Goal: Register for event/course

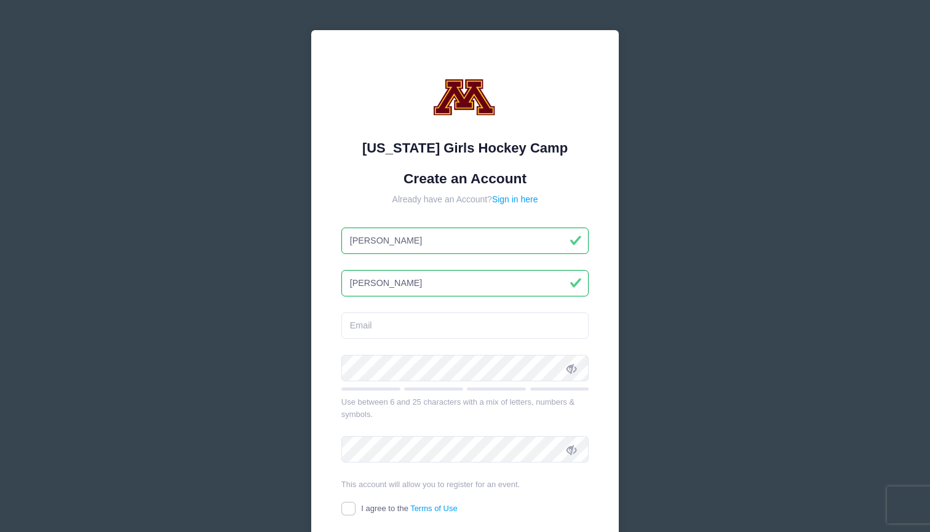
type input "[PERSON_NAME]"
type input "jesse@tdk"
click at [423, 336] on input "jesse@tdk" at bounding box center [465, 326] width 248 height 26
type input "[PERSON_NAME][EMAIL_ADDRESS][DOMAIN_NAME]"
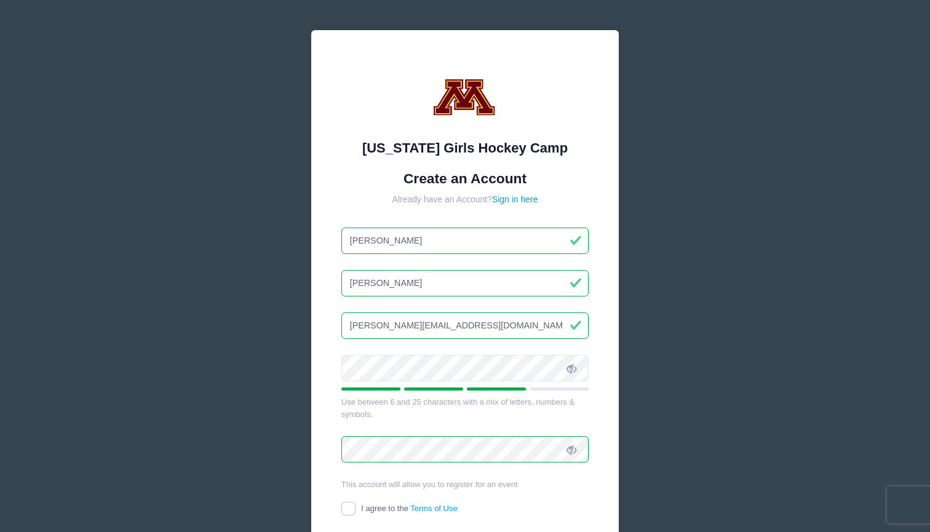
click at [298, 388] on div "Minnesota Girls Hockey Camp Create an Account Already have an Account? Sign in …" at bounding box center [465, 334] width 368 height 669
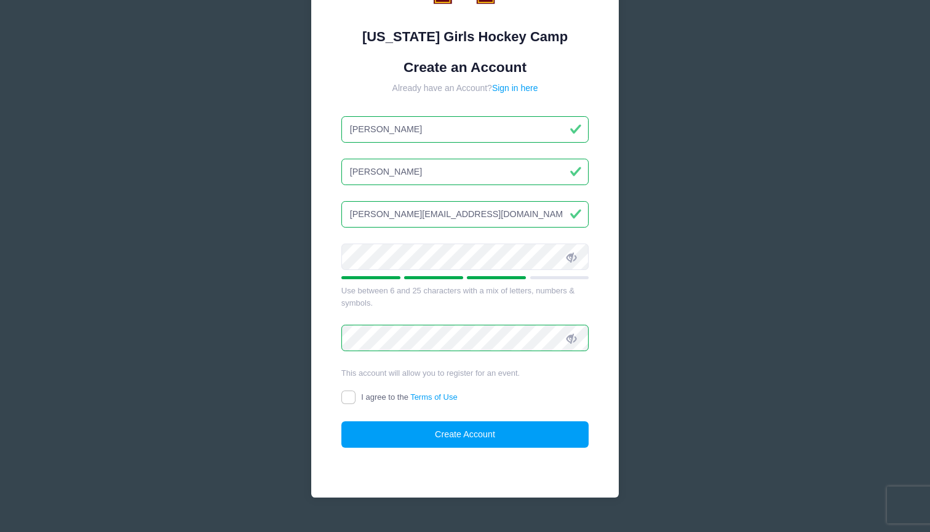
scroll to position [116, 0]
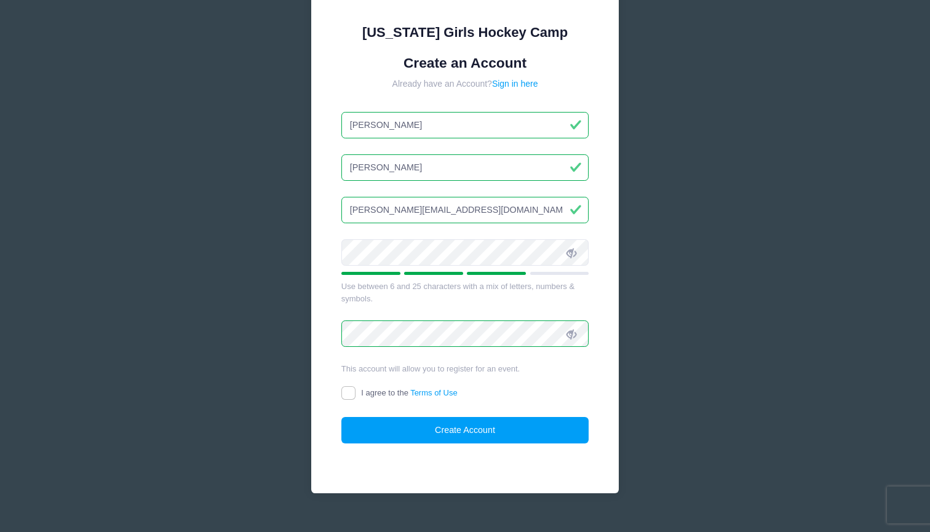
click at [350, 391] on input "I agree to the Terms of Use" at bounding box center [348, 393] width 14 height 14
checkbox input "true"
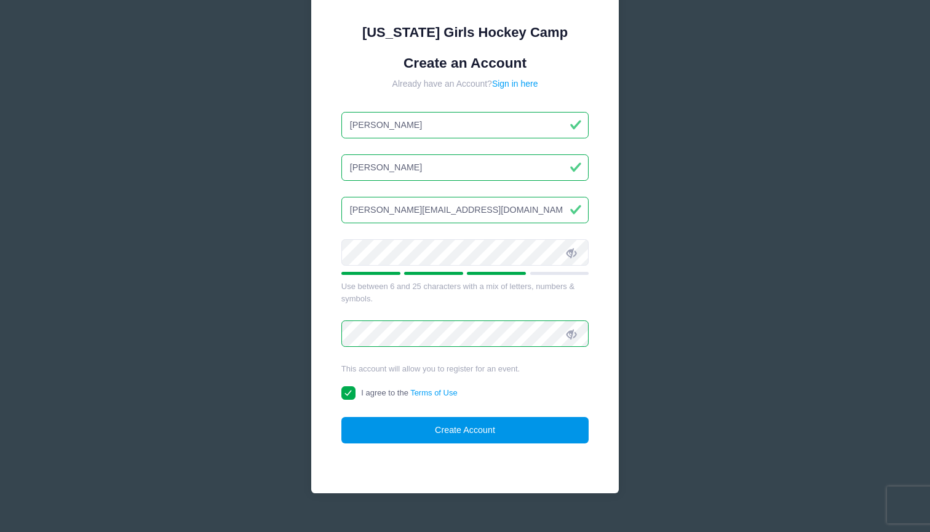
click at [407, 427] on button "Create Account" at bounding box center [465, 430] width 248 height 26
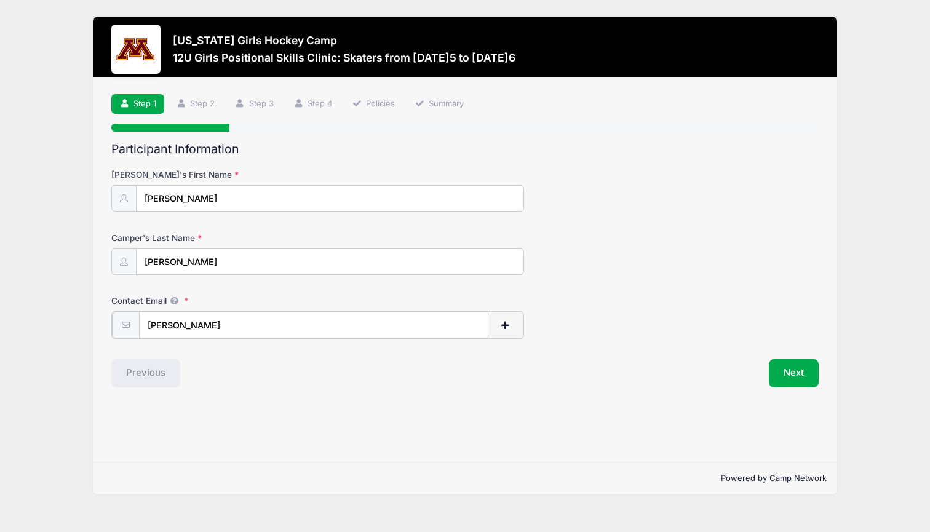
type input "jesse"
type input "[PERSON_NAME][EMAIL_ADDRESS][DOMAIN_NAME]"
click at [278, 423] on div "Step 1 /7 Step 1 Step 2 Step 3 Step 4 Policies Summary Participant Information …" at bounding box center [465, 270] width 743 height 384
click at [792, 367] on button "Next" at bounding box center [794, 372] width 50 height 28
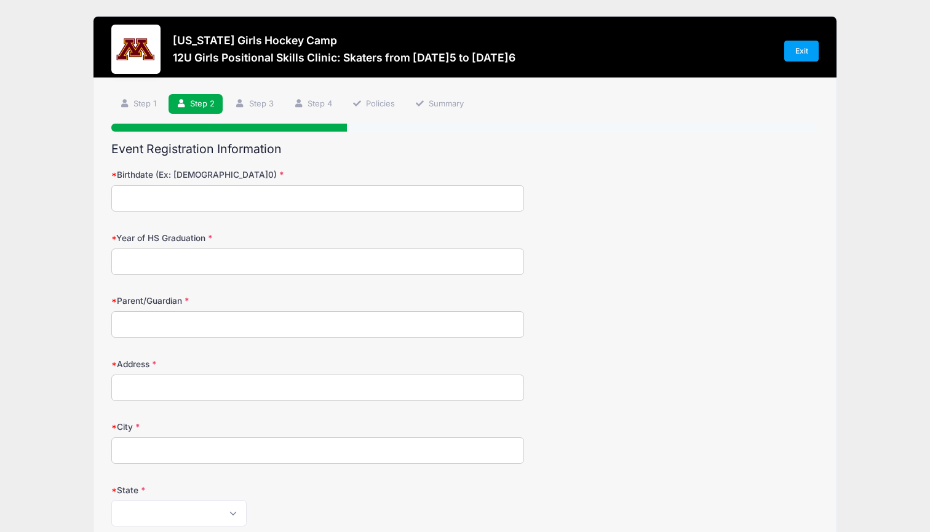
click at [305, 198] on input "Birthdate (Ex: 01/05/2000)" at bounding box center [317, 198] width 413 height 26
type input "03/06/2014"
click at [273, 264] on input "Year of HS Graduation" at bounding box center [317, 262] width 413 height 26
type input "2032"
click at [244, 325] on input "Parent/Guardian" at bounding box center [317, 324] width 413 height 26
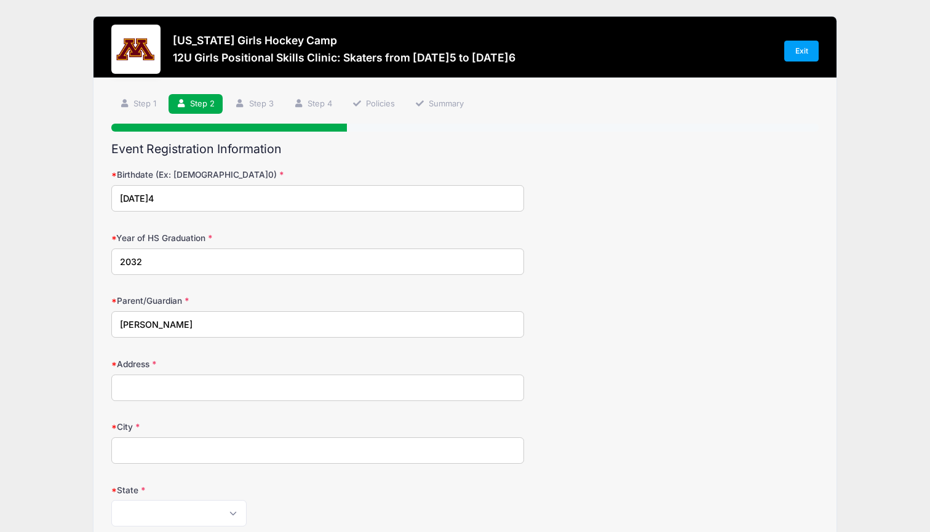
type input "Jesse Lowther"
type input "5031 Wren Rd"
type input "Mound"
select select "MN"
click at [59, 477] on div "Minnesota Girls Hockey Camp 12U Girls Positional Skills Clinic: Skaters from 11…" at bounding box center [464, 541] width 893 height 1082
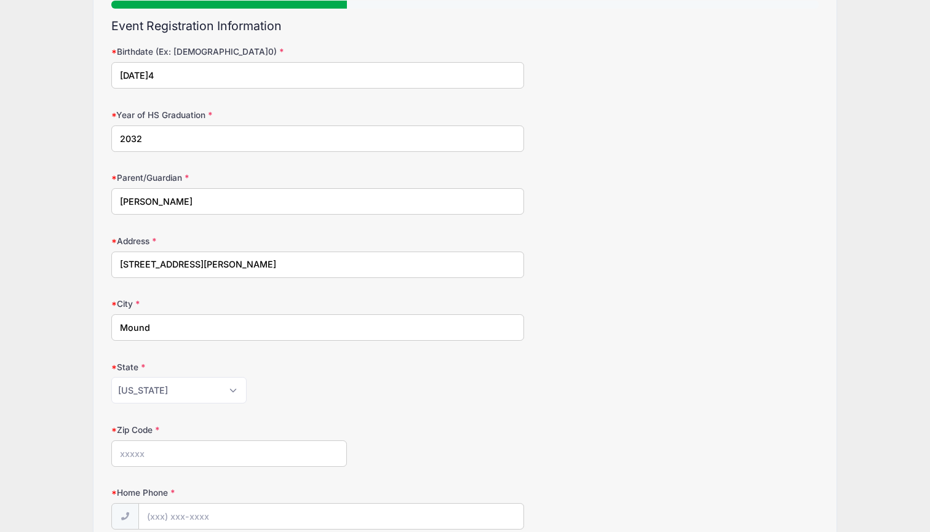
scroll to position [134, 0]
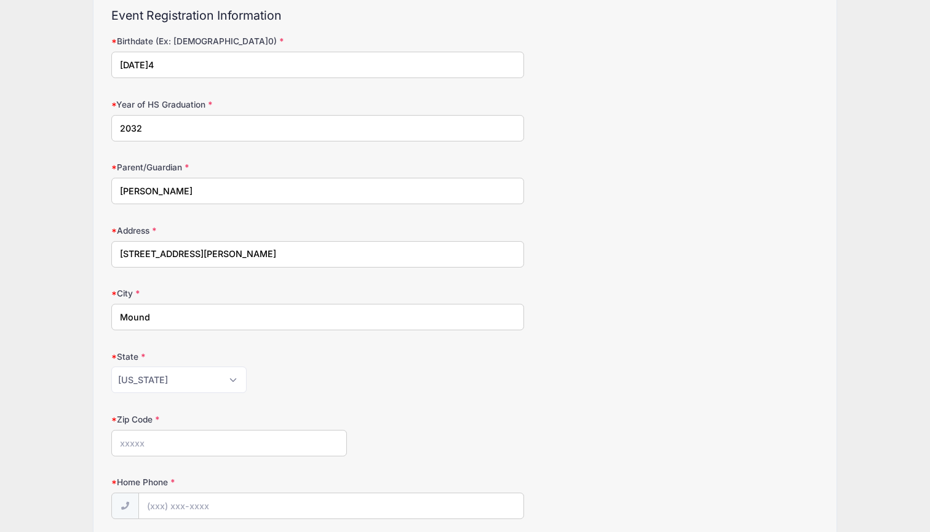
click at [148, 454] on form "Birthdate (Ex: 01/05/2000) 03/06/2014 Year of HS Graduation 2032 Parent/Guardia…" at bounding box center [464, 434] width 707 height 799
type input "55364"
click at [38, 428] on div "Minnesota Girls Hockey Camp 12U Girls Positional Skills Clinic: Skaters from 11…" at bounding box center [464, 407] width 893 height 1082
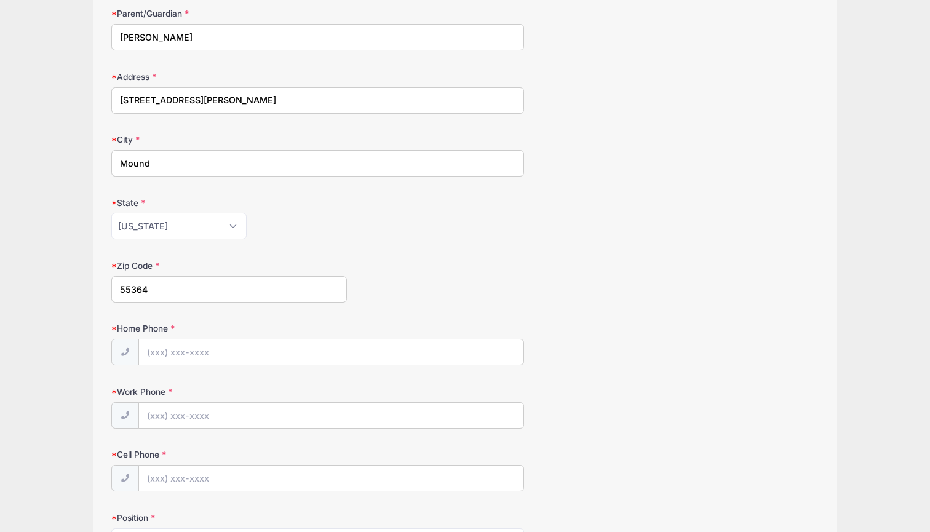
scroll to position [297, 0]
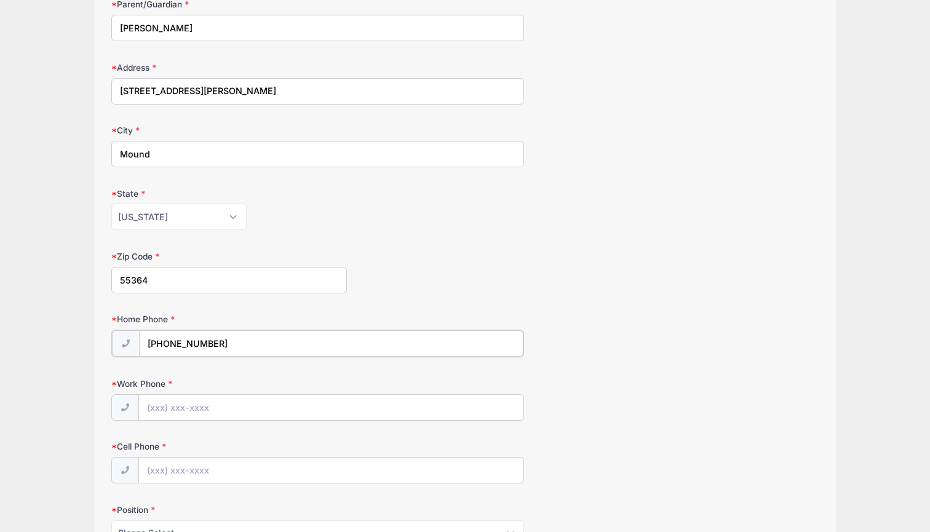
type input "(612) 245-0789"
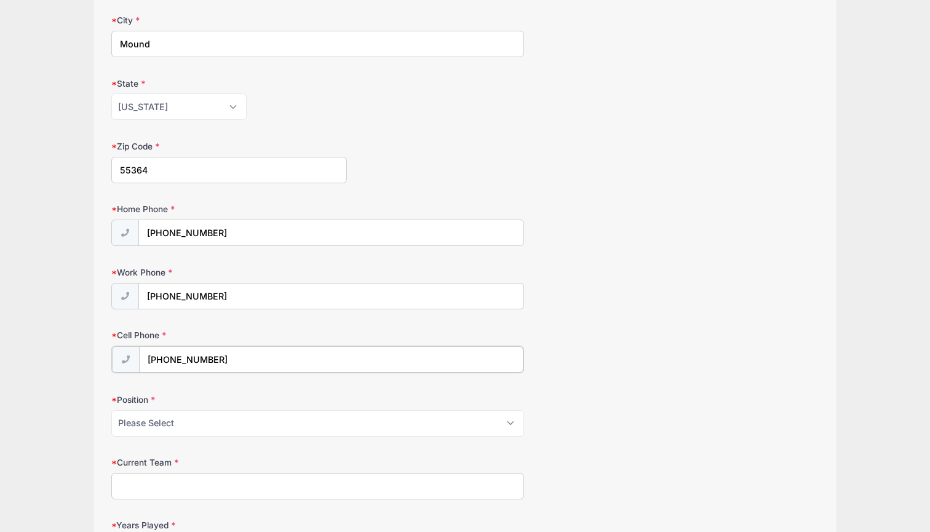
scroll to position [429, 0]
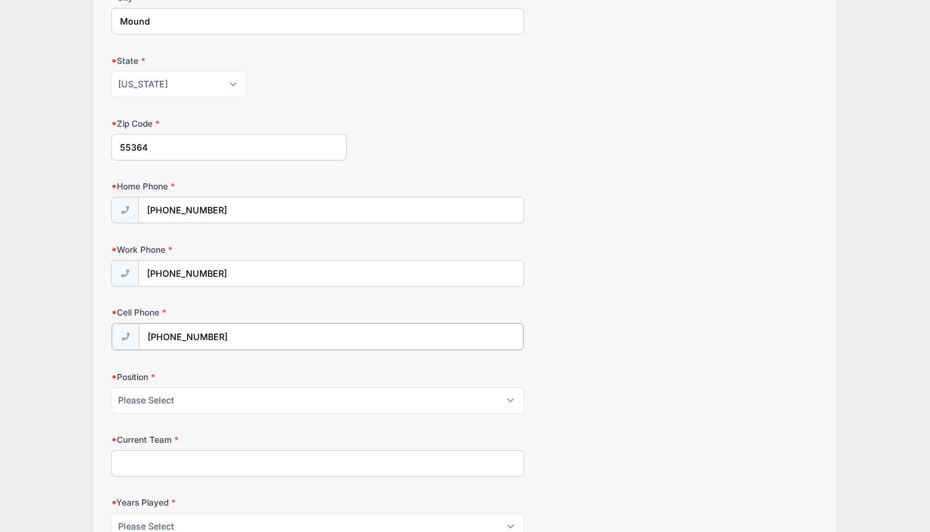
type input "(612) 245-0789"
select select "F/D"
click at [60, 415] on div "Minnesota Girls Hockey Camp 12U Girls Positional Skills Clinic: Skaters from 11…" at bounding box center [464, 112] width 893 height 1082
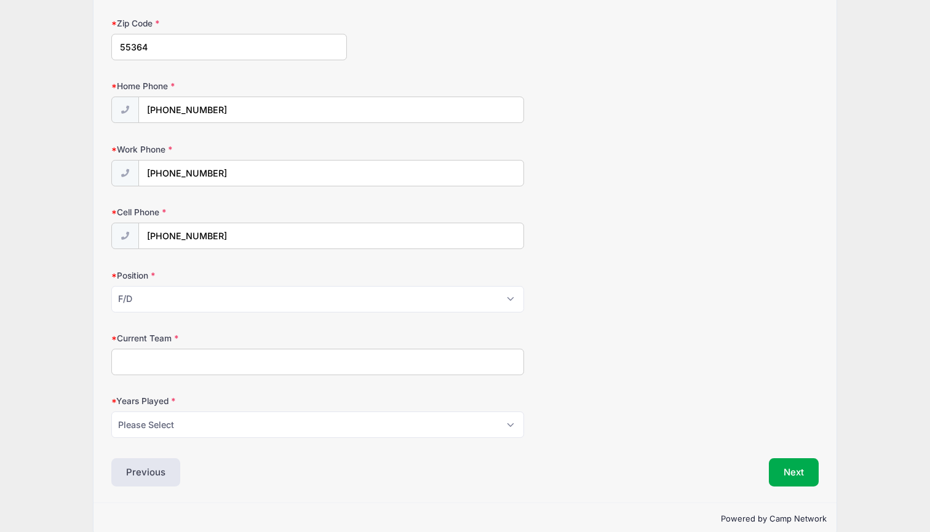
scroll to position [542, 0]
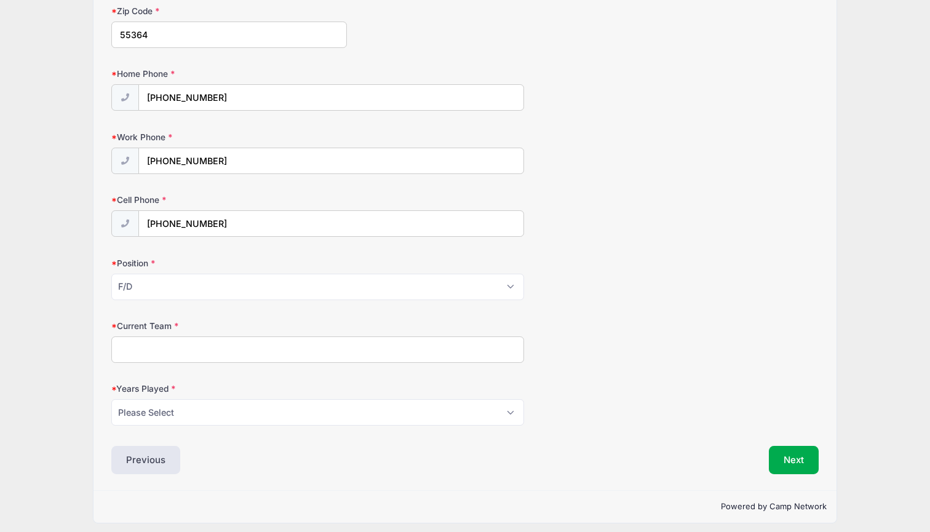
click at [153, 353] on input "Current Team" at bounding box center [317, 350] width 413 height 26
type input "Z"
type input "Orono-Westonka"
select select "3"
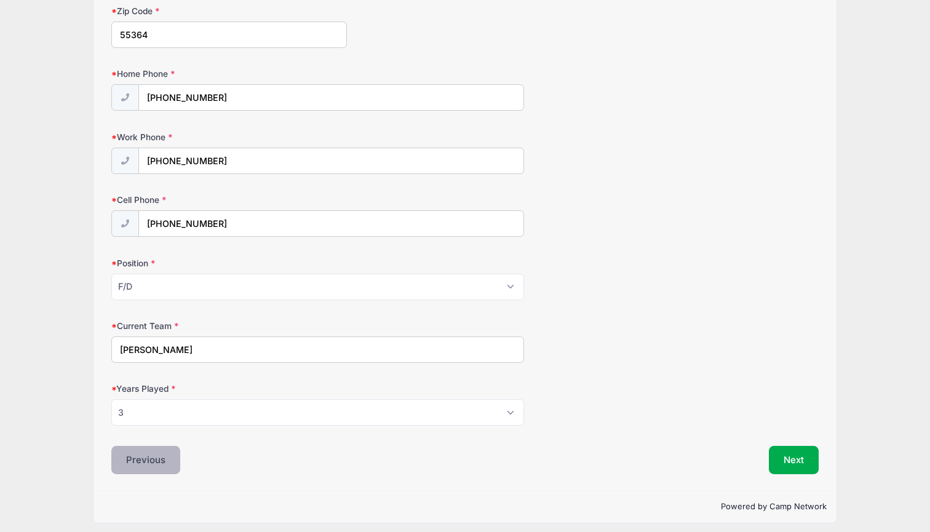
click at [164, 448] on button "Previous" at bounding box center [145, 460] width 69 height 28
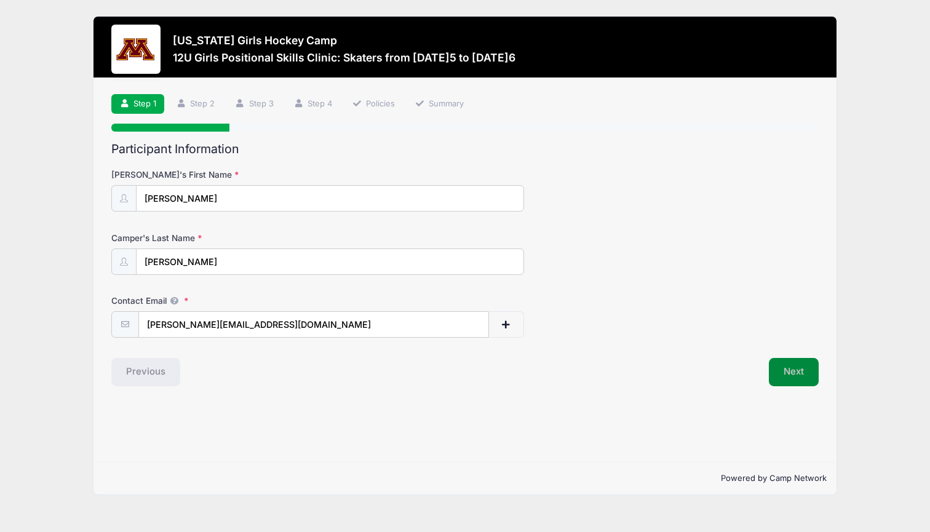
click at [777, 362] on button "Next" at bounding box center [794, 372] width 50 height 28
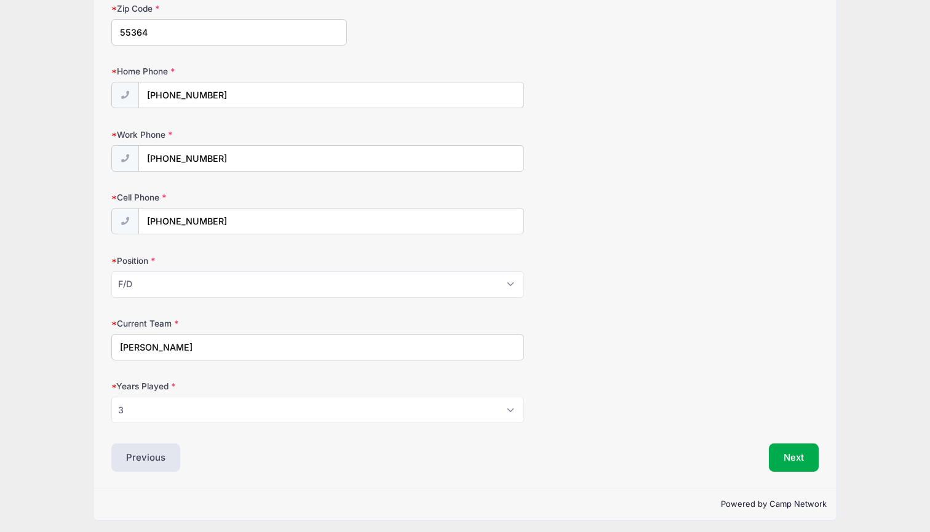
scroll to position [544, 0]
click at [811, 456] on button "Next" at bounding box center [794, 458] width 50 height 28
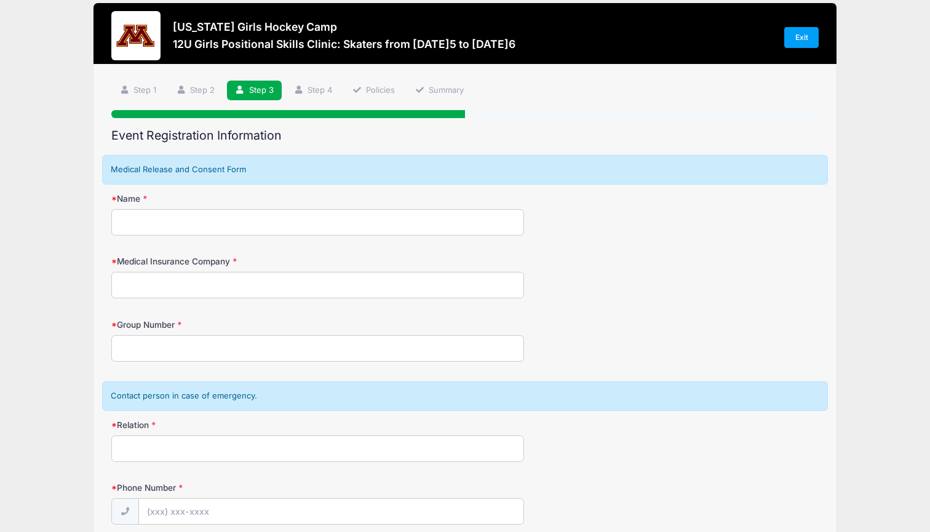
scroll to position [0, 0]
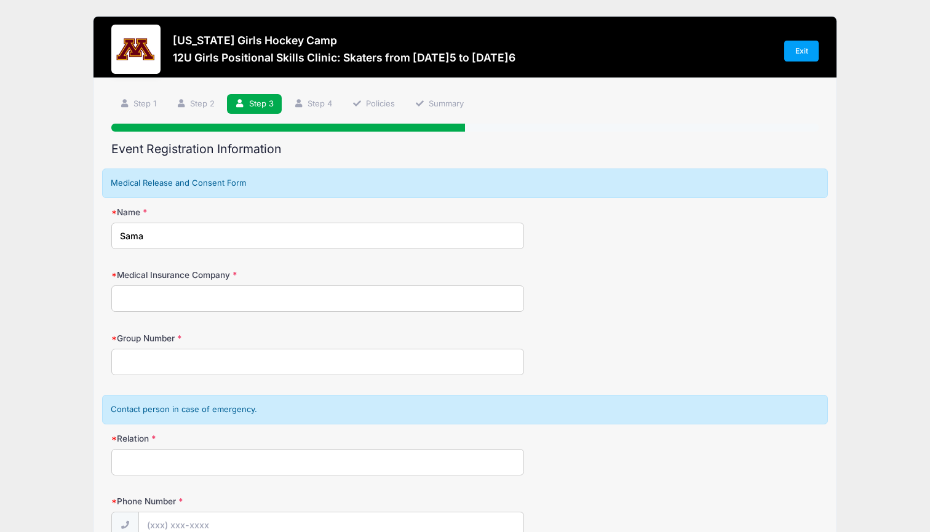
click at [383, 235] on input "Sama" at bounding box center [317, 236] width 413 height 26
type input "Samantha Lowther"
type input "United Healthcare"
click at [261, 362] on input "Group Number" at bounding box center [317, 362] width 413 height 26
type input "933503"
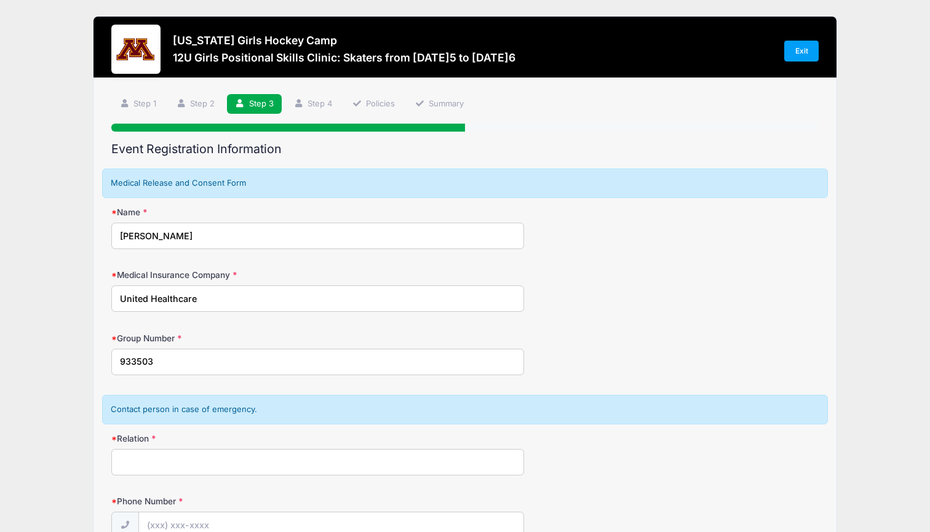
click at [30, 374] on div "Minnesota Girls Hockey Camp 12U Girls Positional Skills Clinic: Skaters from 11…" at bounding box center [464, 396] width 893 height 793
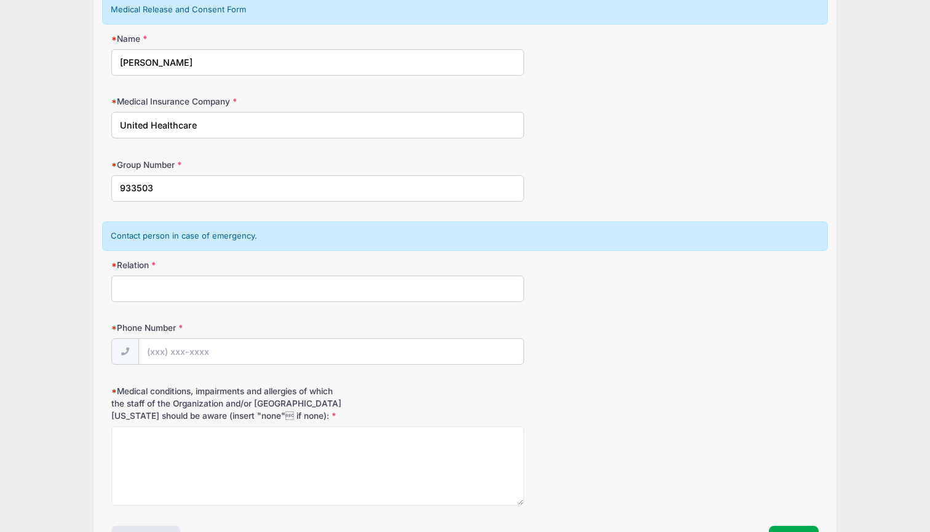
scroll to position [176, 0]
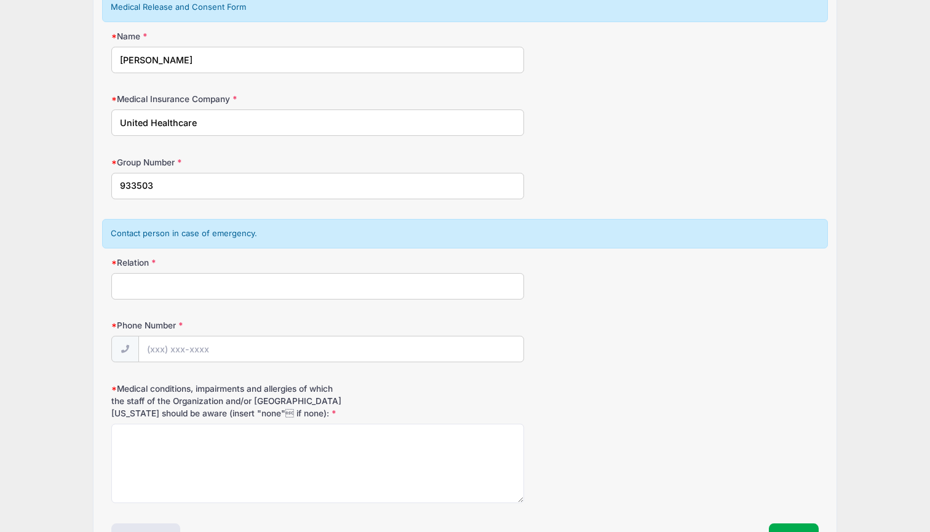
click at [157, 283] on input "Relation" at bounding box center [317, 286] width 413 height 26
type input "Dad"
type input "(612) 245-0789"
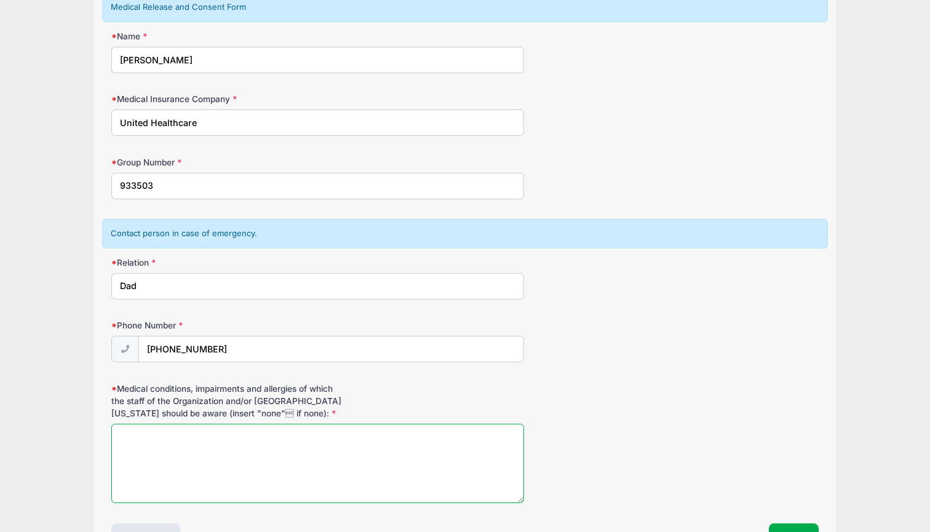
click at [132, 448] on textarea "Medical conditions, impairments and allergies of which the staff of the Organiz…" at bounding box center [317, 463] width 413 height 79
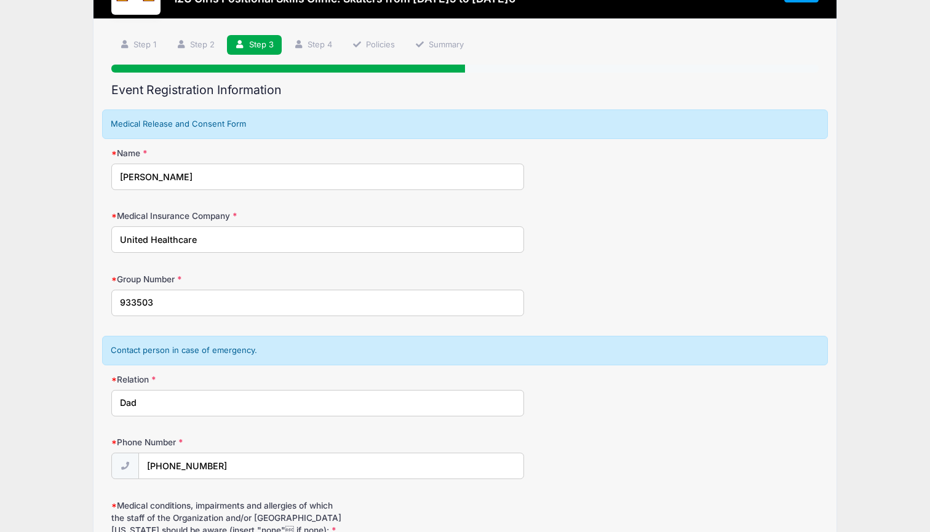
scroll to position [57, 0]
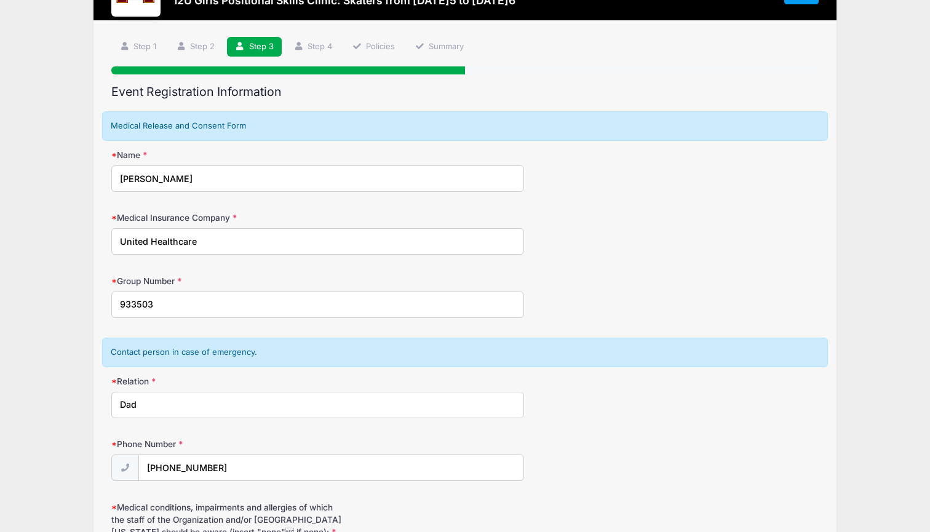
type textarea "SEVERE allergies to eggs, ALL nuts, peanuts, raw banana Environmental allergies…"
click at [151, 405] on input "Dad" at bounding box center [317, 405] width 413 height 26
type input "Dad - Jesse Lowther"
click at [608, 416] on form "Medical Release and Consent Form Name Samantha Lowther Medical Insurance Compan…" at bounding box center [464, 366] width 707 height 511
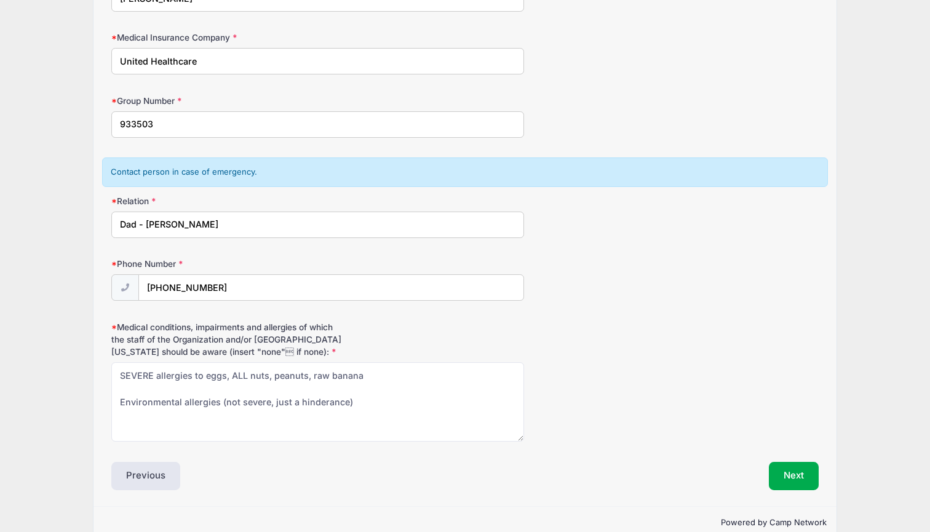
scroll to position [238, 0]
click at [800, 463] on button "Next" at bounding box center [794, 475] width 50 height 28
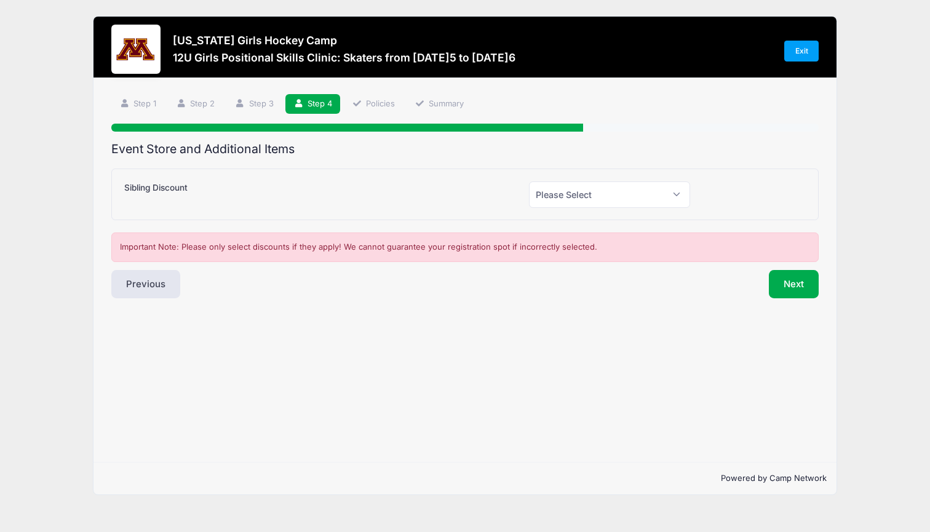
scroll to position [0, 0]
select select "0"
click at [788, 281] on button "Next" at bounding box center [794, 284] width 50 height 28
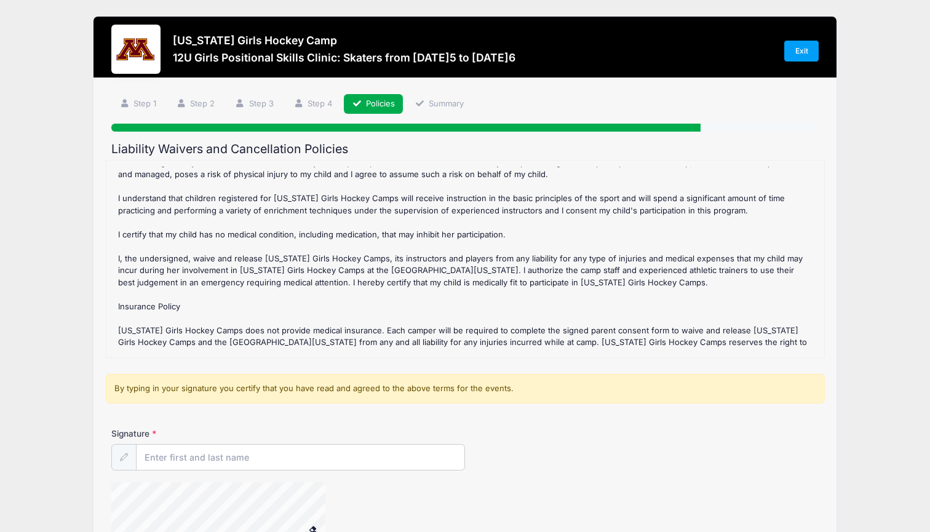
scroll to position [189, 0]
click at [244, 453] on input "Signature" at bounding box center [301, 458] width 328 height 26
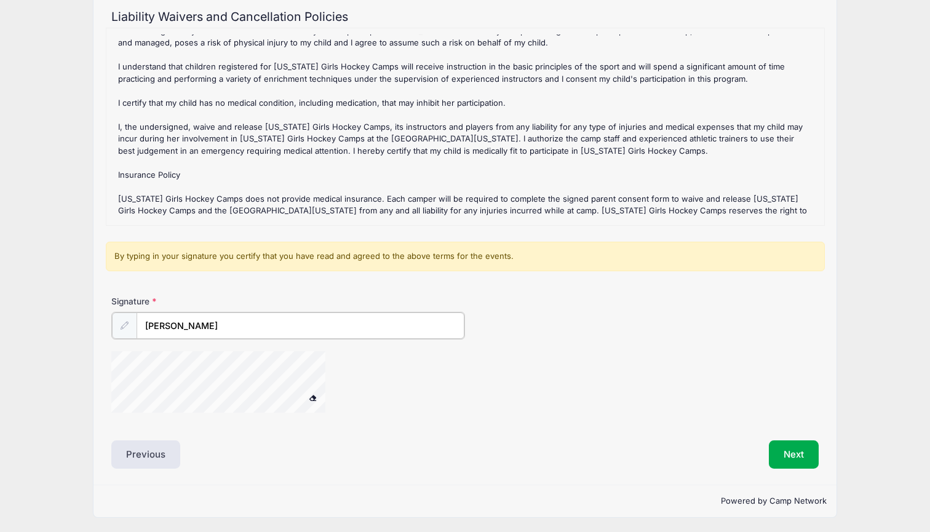
scroll to position [132, 0]
type input "Jesse Lowther"
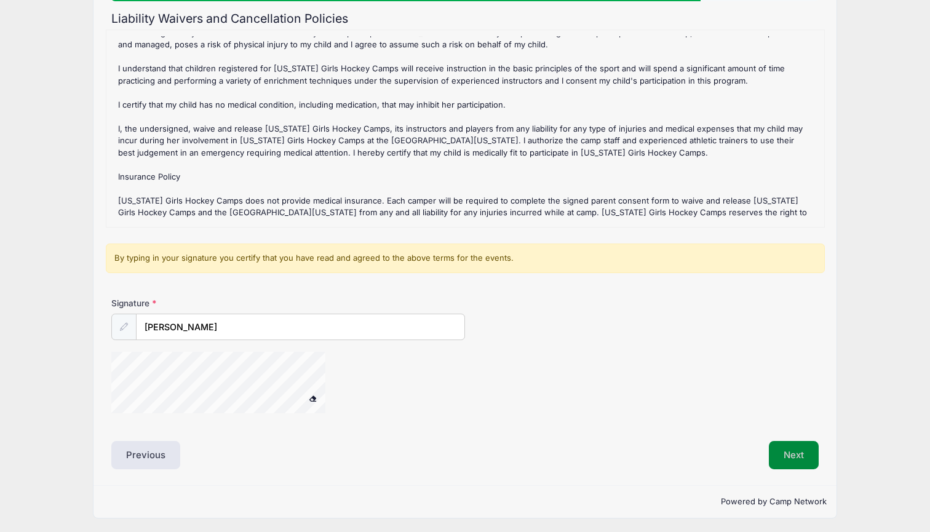
click at [803, 455] on button "Next" at bounding box center [794, 455] width 50 height 28
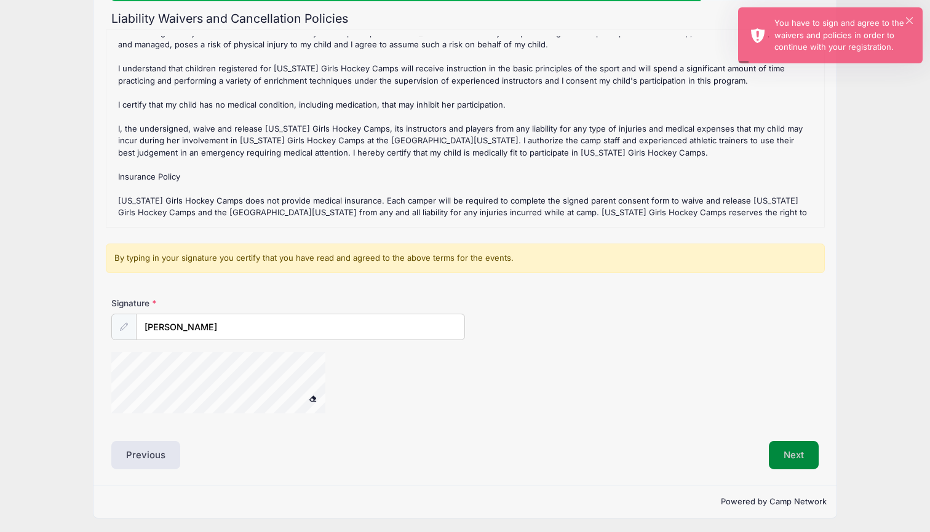
click at [788, 450] on button "Next" at bounding box center [794, 455] width 50 height 28
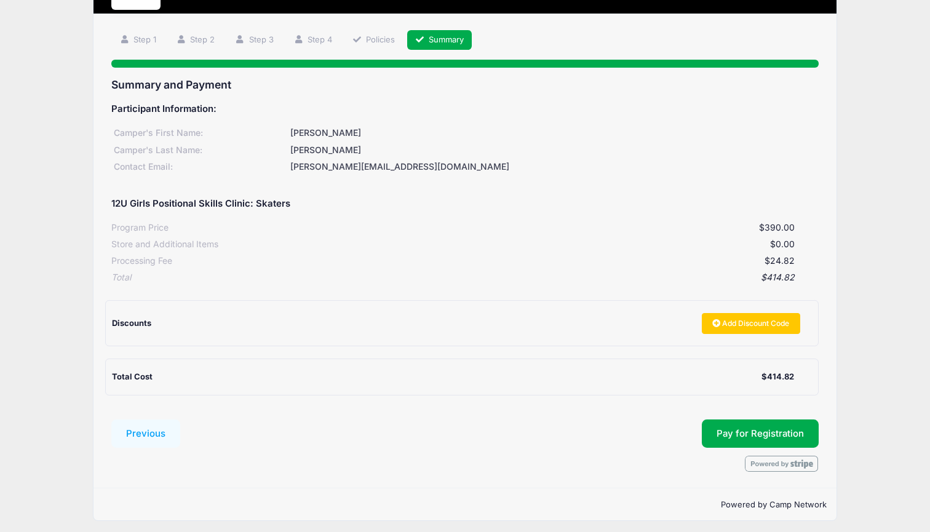
scroll to position [62, 0]
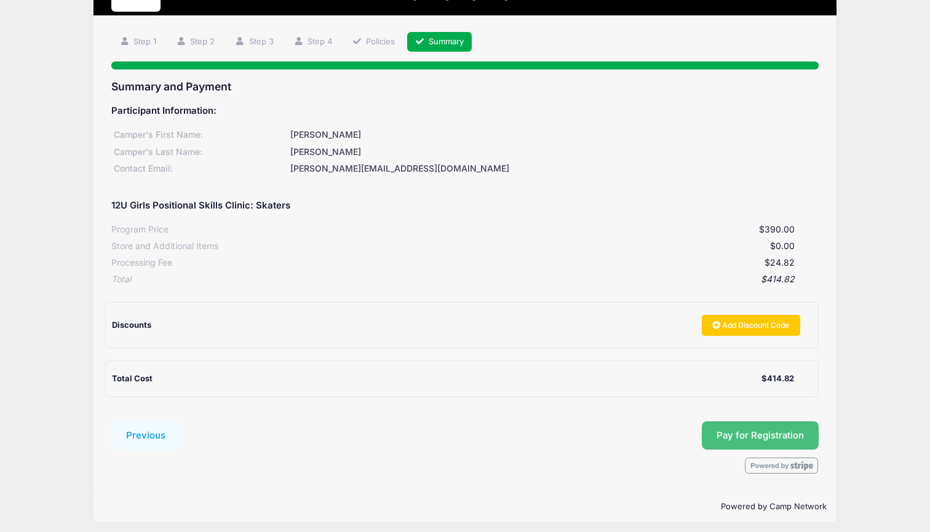
click at [788, 426] on button "Pay for Registration" at bounding box center [760, 435] width 117 height 28
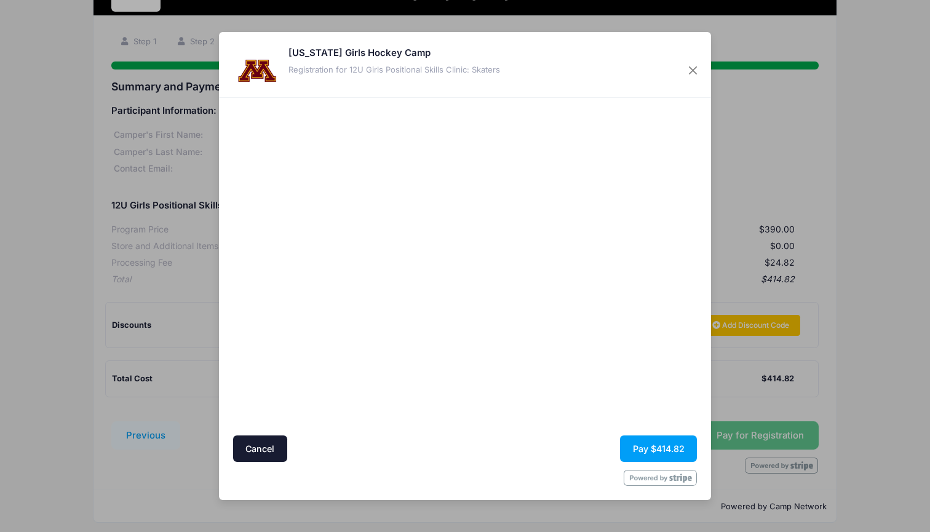
click at [603, 393] on div at bounding box center [584, 267] width 226 height 326
click at [655, 449] on button "Pay $414.82" at bounding box center [658, 449] width 77 height 26
click at [668, 441] on button "Pay $414.82" at bounding box center [658, 449] width 77 height 26
